Goal: Task Accomplishment & Management: Manage account settings

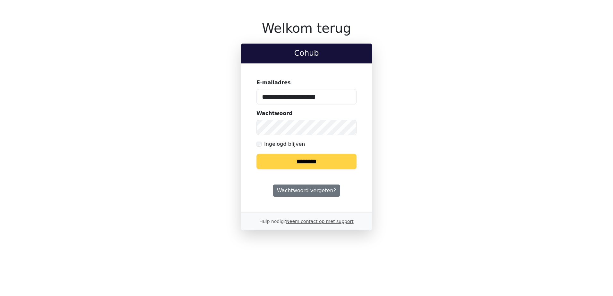
click at [300, 160] on input "********" at bounding box center [307, 161] width 100 height 15
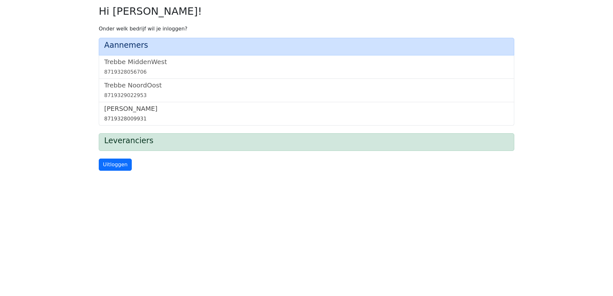
click at [136, 114] on link "Trebbe Wonen 8719328009931" at bounding box center [306, 114] width 405 height 18
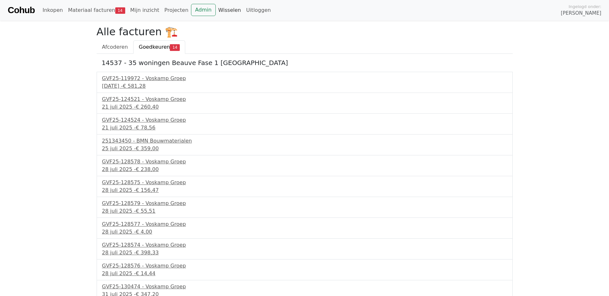
click at [220, 9] on link "Wisselen" at bounding box center [230, 10] width 28 height 13
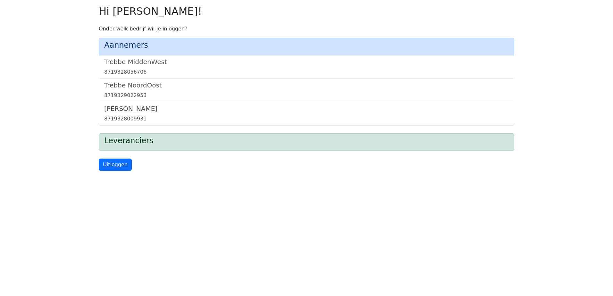
click at [137, 107] on h5 "Trebbe Wonen" at bounding box center [306, 109] width 405 height 8
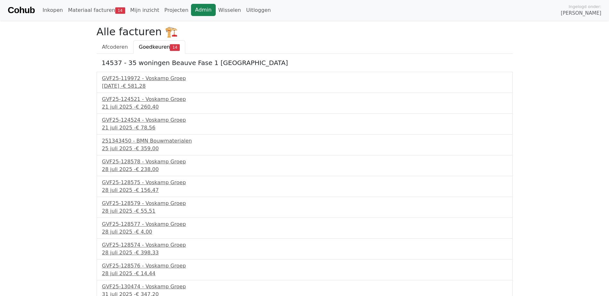
click at [191, 11] on link "Admin" at bounding box center [203, 10] width 25 height 12
click at [217, 12] on link "Wisselen" at bounding box center [230, 10] width 28 height 13
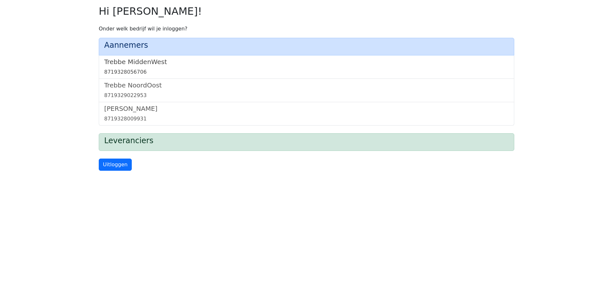
click at [153, 63] on h5 "Trebbe MiddenWest" at bounding box center [306, 62] width 405 height 8
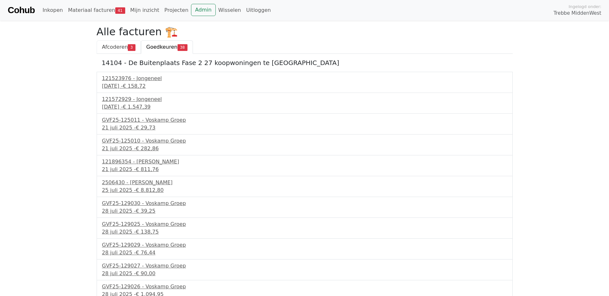
click at [120, 44] on span "Afcoderen" at bounding box center [115, 47] width 26 height 6
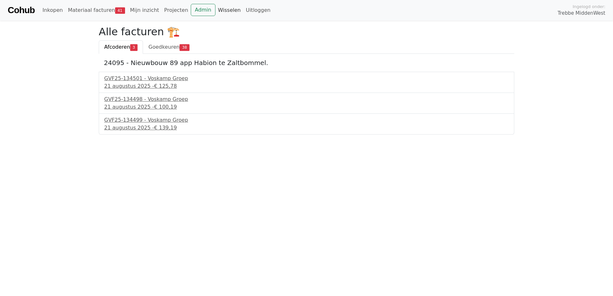
click at [219, 7] on link "Wisselen" at bounding box center [230, 10] width 28 height 13
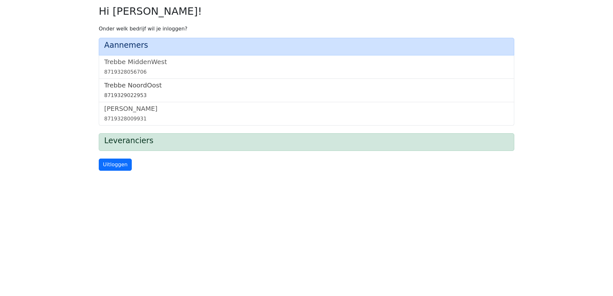
click at [134, 87] on h5 "Trebbe NoordOost" at bounding box center [306, 85] width 405 height 8
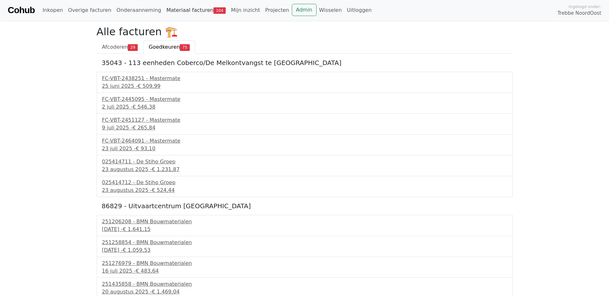
click at [192, 11] on link "Materiaal facturen 104" at bounding box center [196, 10] width 64 height 13
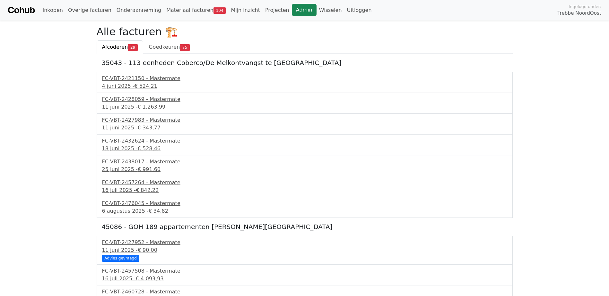
click at [292, 10] on link "Admin" at bounding box center [304, 10] width 25 height 12
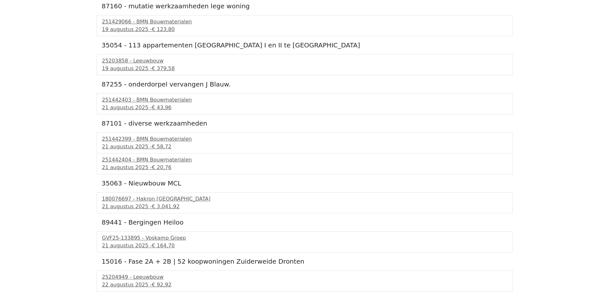
scroll to position [644, 0]
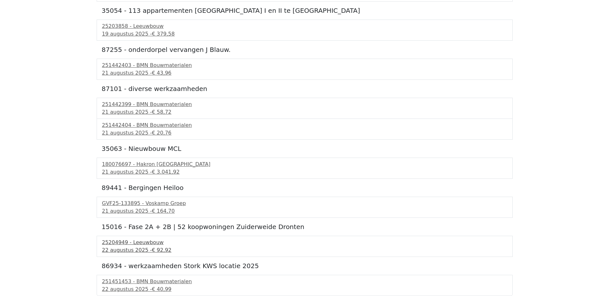
click at [146, 244] on div "25204949 - Leeuwbouw" at bounding box center [304, 243] width 405 height 8
